Goal: Task Accomplishment & Management: Manage account settings

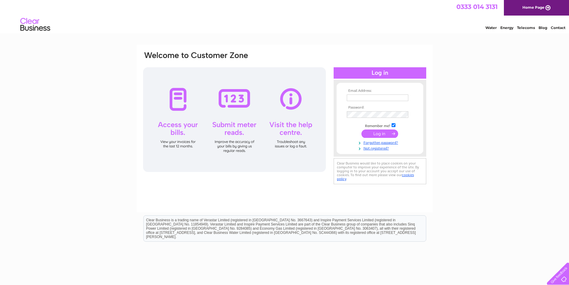
click at [372, 96] on input "text" at bounding box center [378, 97] width 62 height 7
type input "darrylpenrose@gmail.com"
click at [380, 134] on input "submit" at bounding box center [380, 133] width 37 height 8
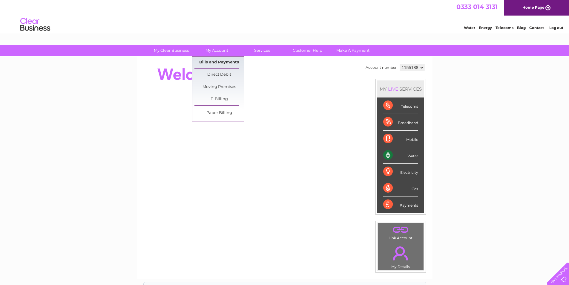
click at [219, 62] on link "Bills and Payments" at bounding box center [219, 62] width 49 height 12
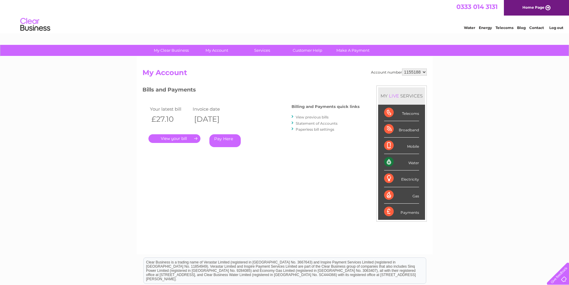
click at [178, 138] on link "." at bounding box center [175, 138] width 52 height 9
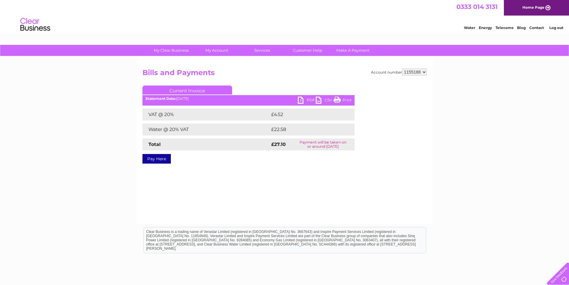
click at [304, 98] on link "PDF" at bounding box center [307, 101] width 18 height 9
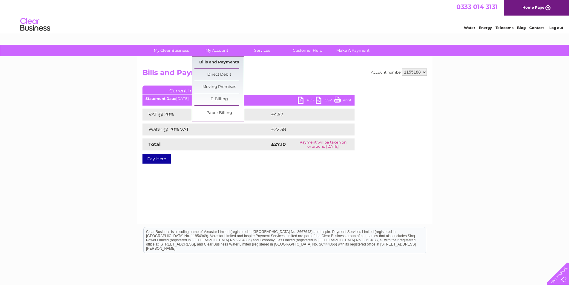
click at [221, 61] on link "Bills and Payments" at bounding box center [219, 62] width 49 height 12
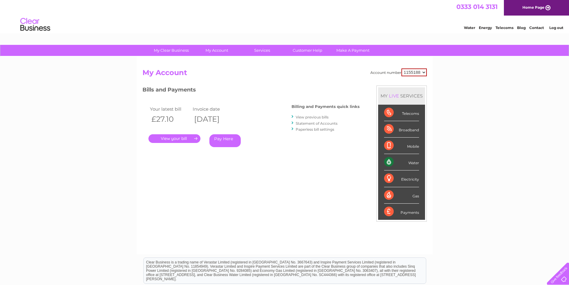
click at [178, 139] on link "." at bounding box center [175, 138] width 52 height 9
